Goal: Find specific page/section: Find specific page/section

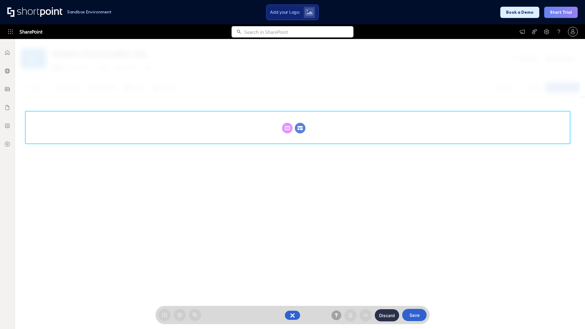
scroll to position [84, 0]
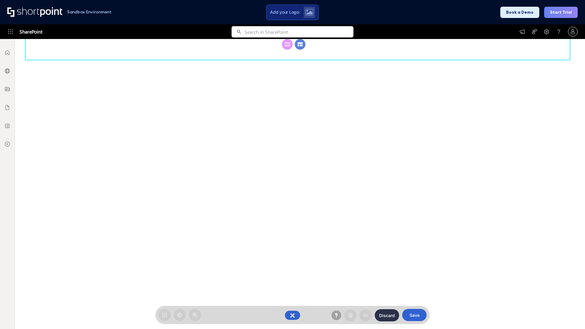
click at [300, 50] on circle at bounding box center [300, 44] width 11 height 11
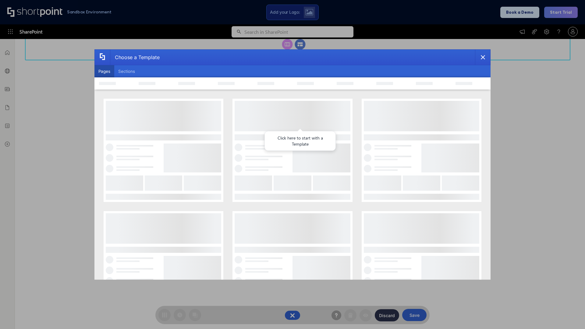
scroll to position [0, 0]
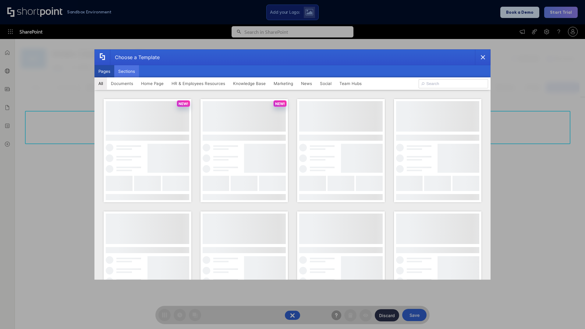
click at [126, 71] on button "Sections" at bounding box center [126, 71] width 25 height 12
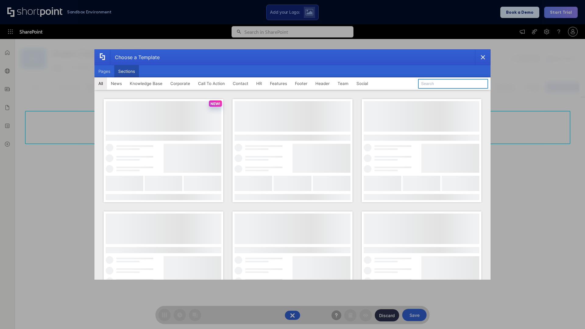
type input "Header 4"
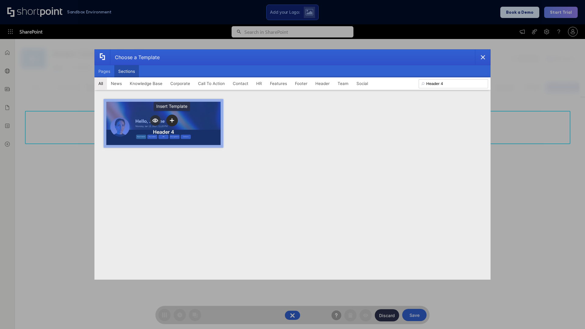
click at [172, 120] on icon "template selector" at bounding box center [172, 120] width 4 height 4
